Goal: Task Accomplishment & Management: Use online tool/utility

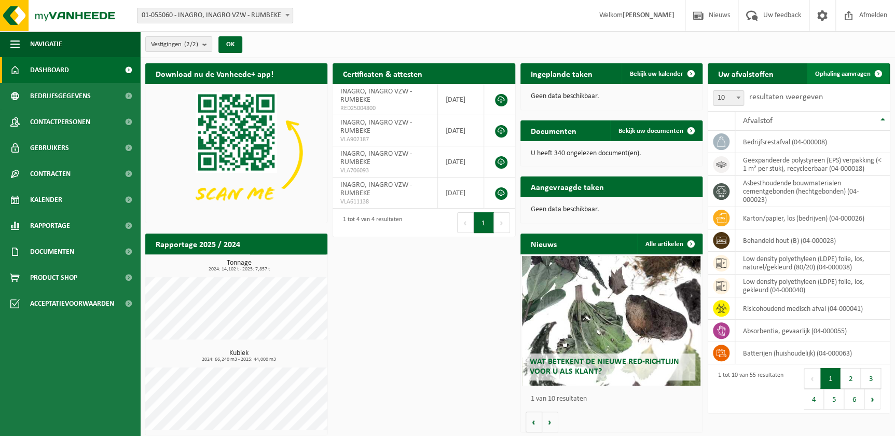
click at [842, 72] on span "Ophaling aanvragen" at bounding box center [842, 74] width 55 height 7
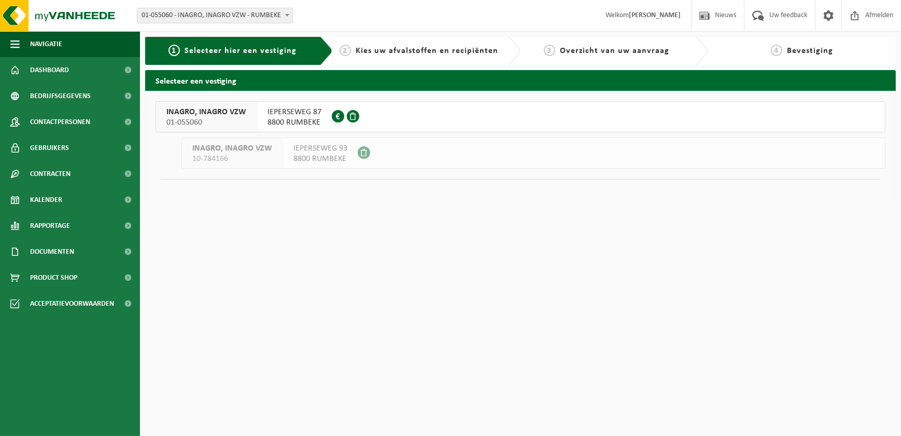
click at [218, 109] on span "INAGRO, INAGRO VZW" at bounding box center [206, 112] width 80 height 10
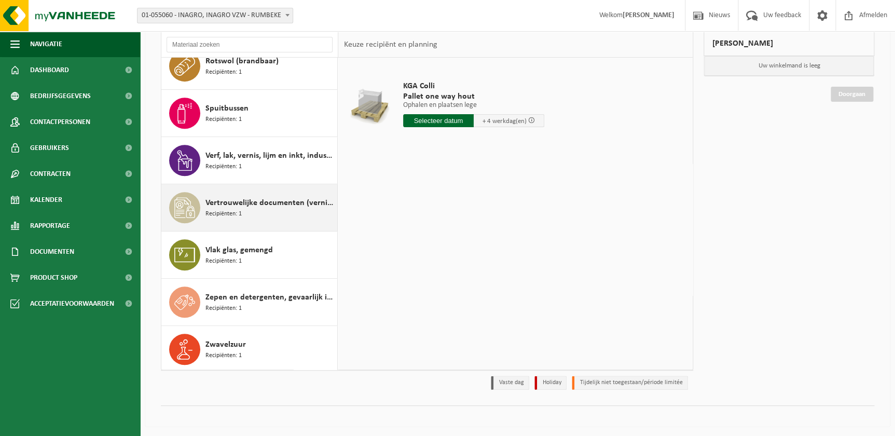
scroll to position [71, 0]
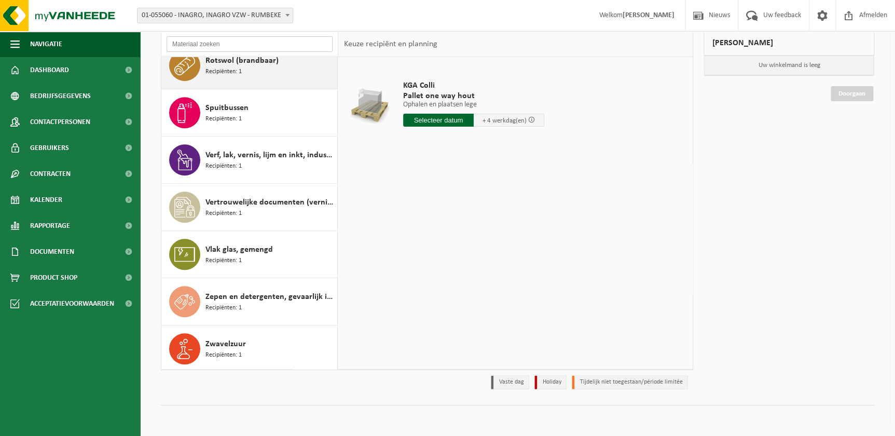
drag, startPoint x: 201, startPoint y: 41, endPoint x: 229, endPoint y: 58, distance: 32.6
click at [201, 41] on input "text" at bounding box center [249, 44] width 166 height 16
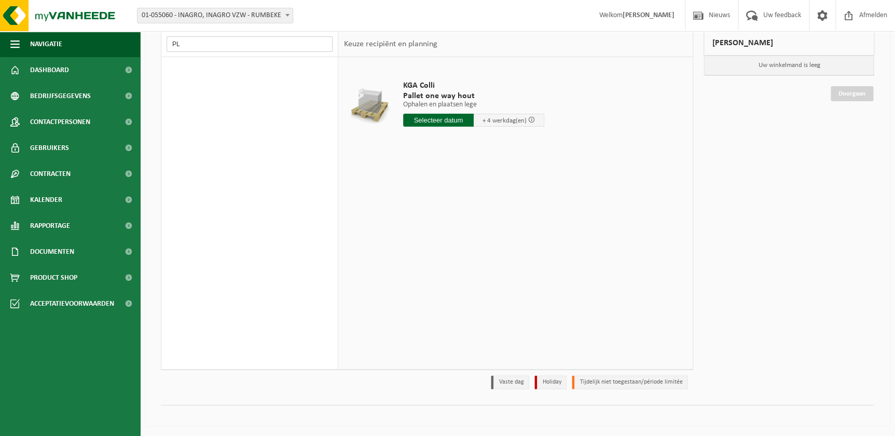
scroll to position [0, 0]
drag, startPoint x: 238, startPoint y: 45, endPoint x: 144, endPoint y: 41, distance: 94.5
click at [144, 41] on div "Kies uw afvalstoffen en recipiënten - aanvraag voor 01-055060 - INAGRO, INAGRO …" at bounding box center [517, 215] width 755 height 432
type input "PFAS"
